Goal: Find specific fact: Find specific fact

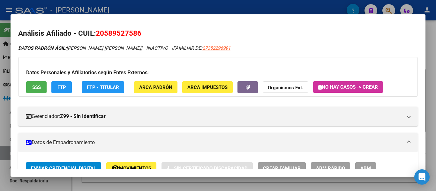
click at [224, 4] on div at bounding box center [218, 95] width 436 height 191
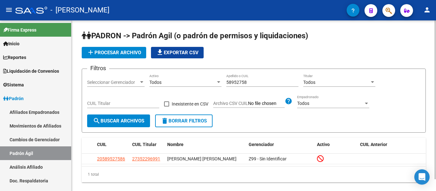
drag, startPoint x: 265, startPoint y: 84, endPoint x: 208, endPoint y: 81, distance: 57.8
click at [208, 81] on div "Filtros Seleccionar Gerenciador Seleccionar Gerenciador Todos Activo 58952758 A…" at bounding box center [253, 94] width 333 height 41
click at [254, 87] on div "58952758 Apellido o CUIL" at bounding box center [262, 83] width 72 height 18
drag, startPoint x: 254, startPoint y: 83, endPoint x: 200, endPoint y: 82, distance: 53.3
click at [200, 82] on div "Filtros Seleccionar Gerenciador Seleccionar Gerenciador Todos Activo 58952758 A…" at bounding box center [253, 94] width 333 height 41
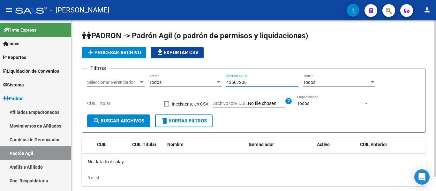
drag, startPoint x: 257, startPoint y: 84, endPoint x: 204, endPoint y: 82, distance: 52.3
click at [204, 82] on div "Filtros Seleccionar Gerenciador Seleccionar Gerenciador Todos Activo 43507206 A…" at bounding box center [253, 94] width 333 height 41
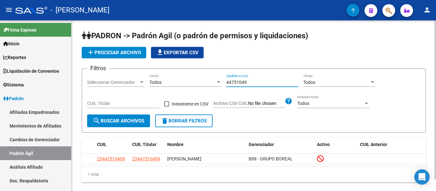
drag, startPoint x: 249, startPoint y: 81, endPoint x: 195, endPoint y: 81, distance: 54.2
click at [195, 81] on div "Filtros Seleccionar Gerenciador Seleccionar Gerenciador Todos Activo 44751049 A…" at bounding box center [253, 94] width 333 height 41
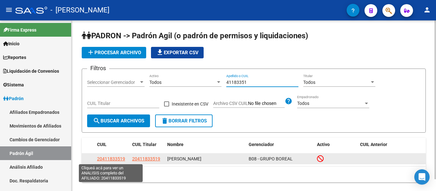
type input "41183351"
click at [100, 157] on span "20411833519" at bounding box center [111, 158] width 28 height 5
type textarea "20411833519"
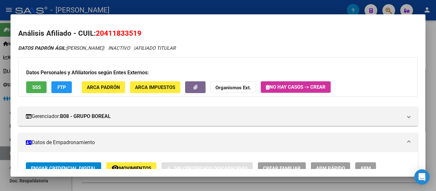
click at [254, 7] on div at bounding box center [218, 95] width 436 height 191
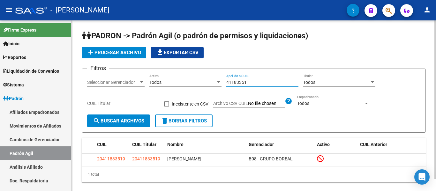
drag, startPoint x: 269, startPoint y: 81, endPoint x: 195, endPoint y: 78, distance: 74.4
click at [195, 78] on div "Filtros Seleccionar Gerenciador Seleccionar Gerenciador Todos Activo 41183351 A…" at bounding box center [253, 94] width 333 height 41
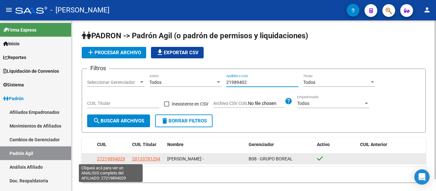
type input "21989402"
click at [114, 159] on span "27219894029" at bounding box center [111, 158] width 28 height 5
type textarea "27219894029"
